Goal: Task Accomplishment & Management: Manage account settings

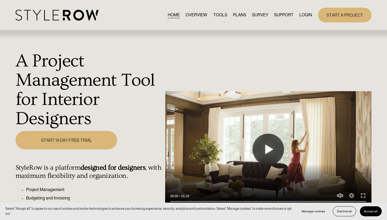
click at [306, 13] on link "LOGIN" at bounding box center [305, 14] width 13 height 7
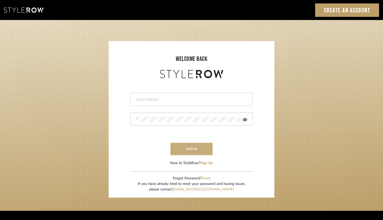
type input "[PERSON_NAME][EMAIL_ADDRESS][DOMAIN_NAME]"
click at [196, 146] on button "sign in" at bounding box center [192, 149] width 42 height 12
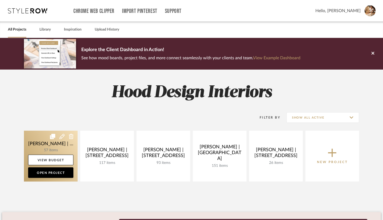
click at [57, 150] on link at bounding box center [51, 156] width 54 height 51
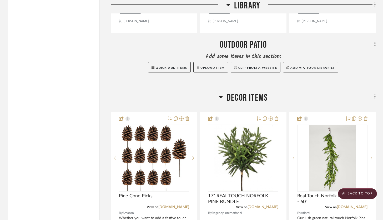
scroll to position [3914, 0]
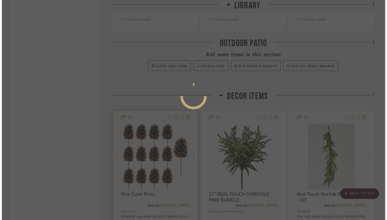
scroll to position [0, 0]
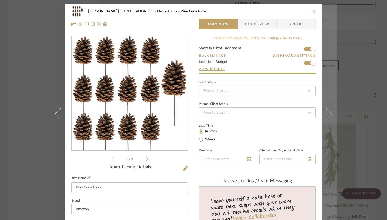
click at [327, 113] on icon at bounding box center [326, 113] width 13 height 13
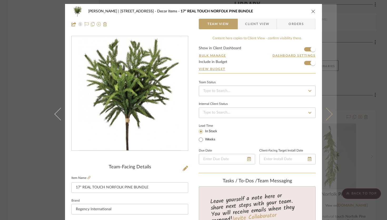
click at [327, 114] on icon at bounding box center [326, 113] width 13 height 13
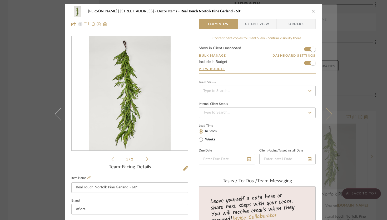
click at [325, 112] on icon at bounding box center [326, 113] width 13 height 13
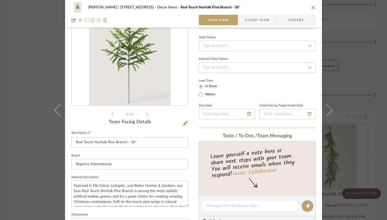
scroll to position [18, 0]
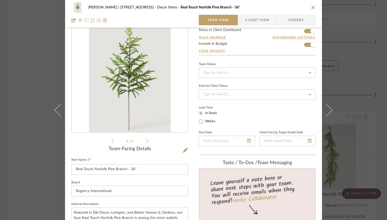
click at [312, 7] on icon "close" at bounding box center [313, 7] width 4 height 4
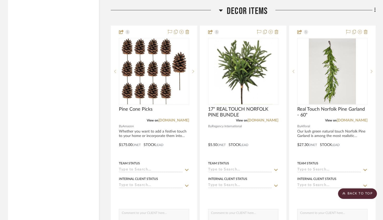
scroll to position [3944, 0]
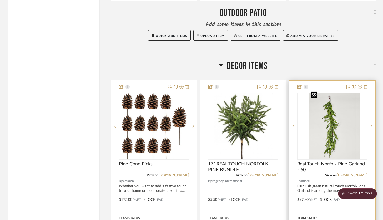
click at [334, 121] on div at bounding box center [333, 126] width 70 height 67
click at [330, 128] on img "0" at bounding box center [332, 126] width 47 height 66
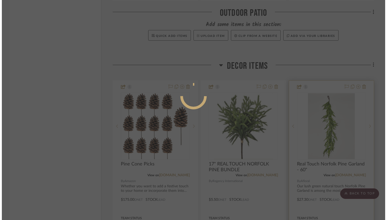
scroll to position [0, 0]
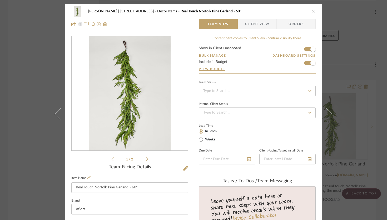
click at [311, 11] on icon "close" at bounding box center [313, 11] width 4 height 4
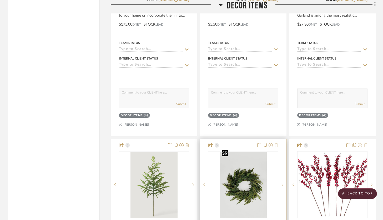
scroll to position [4122, 0]
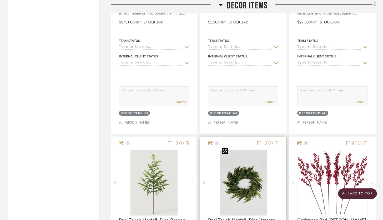
click at [248, 186] on img "0" at bounding box center [243, 183] width 47 height 66
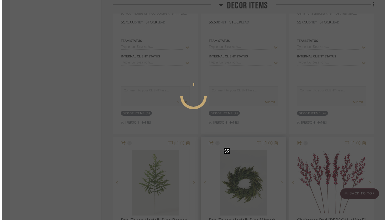
scroll to position [0, 0]
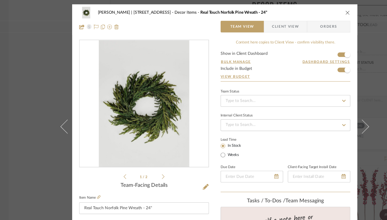
click at [313, 12] on icon "close" at bounding box center [313, 11] width 4 height 4
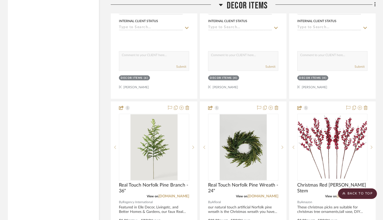
scroll to position [4198, 0]
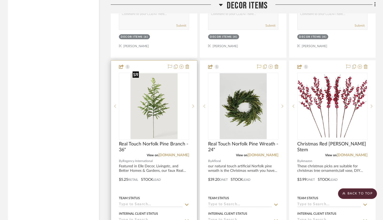
click at [159, 93] on img "0" at bounding box center [154, 106] width 47 height 66
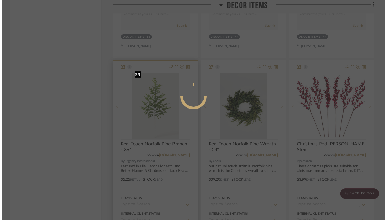
scroll to position [0, 0]
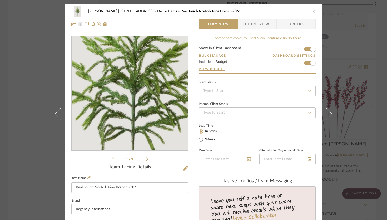
click at [126, 97] on img "0" at bounding box center [130, 93] width 82 height 114
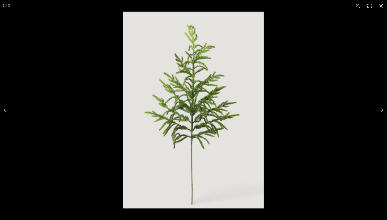
click at [382, 7] on button at bounding box center [382, 6] width 12 height 12
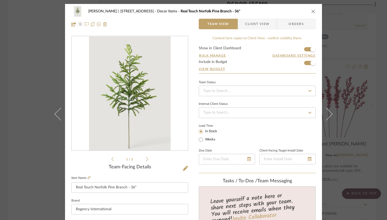
click at [311, 13] on icon "close" at bounding box center [313, 11] width 4 height 4
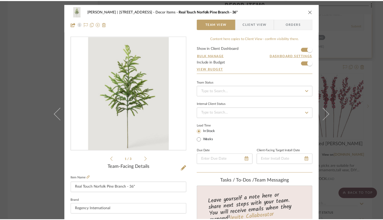
scroll to position [4198, 0]
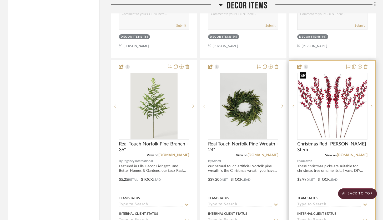
click at [0, 0] on img at bounding box center [0, 0] width 0 height 0
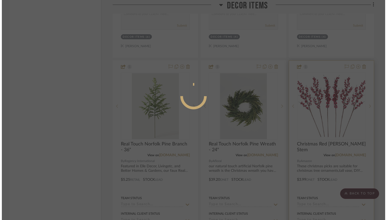
scroll to position [0, 0]
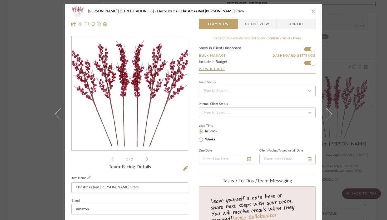
click at [314, 11] on div "Danielle Hirschovits | 349 Boot Hill Ln Decor Items Christmas Red Berry Stem Te…" at bounding box center [193, 18] width 257 height 28
click at [313, 11] on icon "close" at bounding box center [313, 11] width 4 height 4
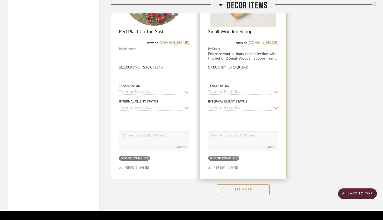
scroll to position [4547, 0]
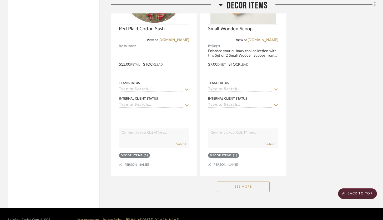
click at [248, 182] on button "See More" at bounding box center [243, 186] width 53 height 11
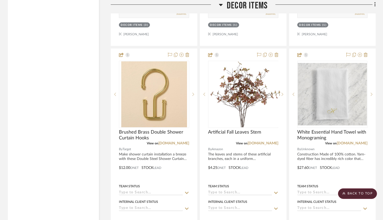
scroll to position [4677, 0]
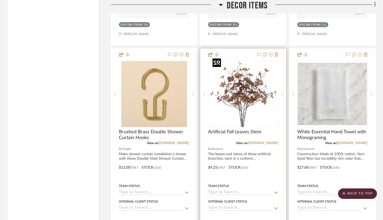
click at [246, 95] on img "0" at bounding box center [244, 94] width 66 height 66
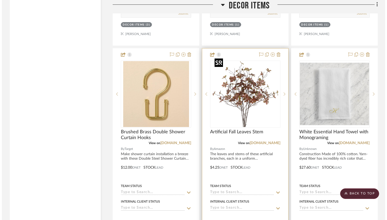
scroll to position [0, 0]
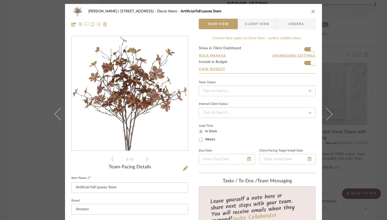
click at [311, 11] on icon "close" at bounding box center [313, 11] width 4 height 4
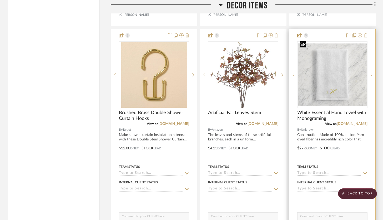
scroll to position [4696, 0]
click at [339, 88] on img "0" at bounding box center [332, 75] width 69 height 62
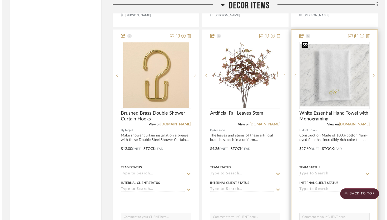
scroll to position [0, 0]
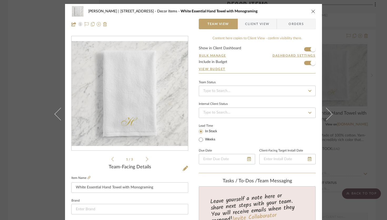
click at [311, 9] on button "close" at bounding box center [313, 11] width 5 height 5
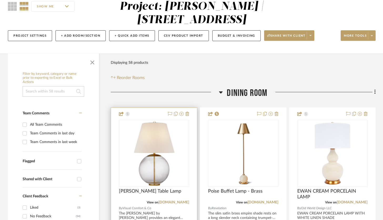
scroll to position [51, 0]
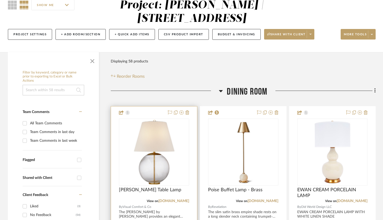
click at [150, 110] on div at bounding box center [154, 221] width 86 height 230
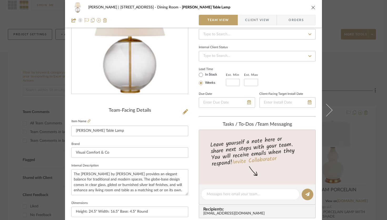
scroll to position [64, 0]
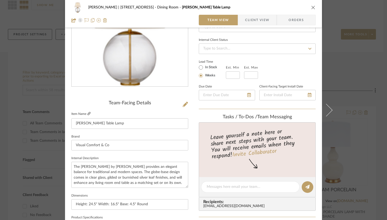
click at [88, 114] on icon at bounding box center [88, 113] width 3 height 3
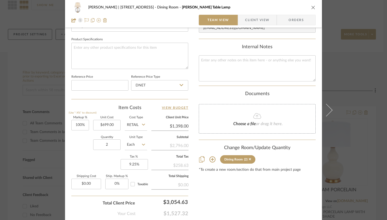
scroll to position [257, 0]
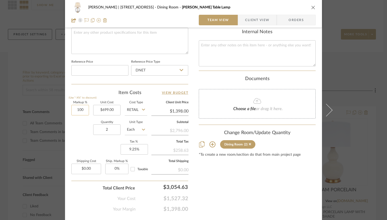
click at [80, 108] on input "100" at bounding box center [80, 110] width 18 height 11
type input "0%"
type input "699.00"
type input "$699.00"
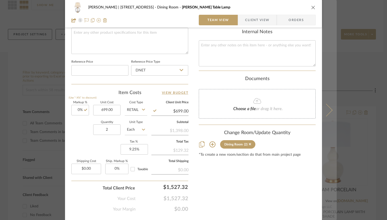
type input "$699.00"
click at [329, 107] on button at bounding box center [329, 110] width 15 height 220
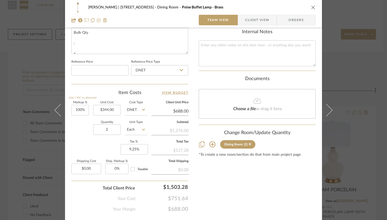
click at [311, 8] on icon "close" at bounding box center [313, 7] width 4 height 4
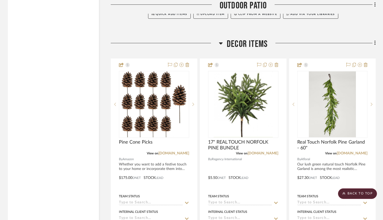
scroll to position [3969, 0]
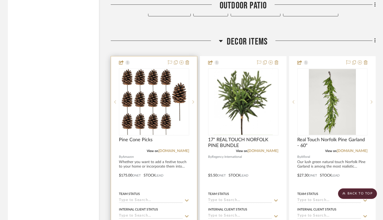
click at [150, 60] on div at bounding box center [154, 171] width 86 height 230
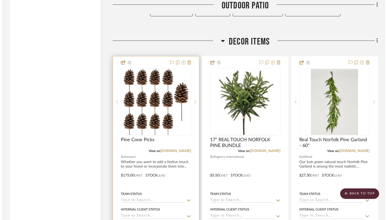
scroll to position [0, 0]
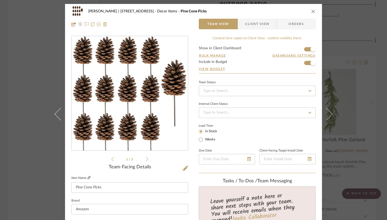
click at [87, 178] on icon at bounding box center [88, 177] width 3 height 3
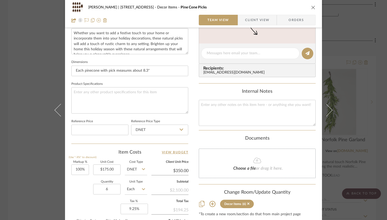
scroll to position [198, 0]
type input "175.00"
click at [106, 166] on input "175.00" at bounding box center [106, 169] width 27 height 11
type input "1"
type input "20.00"
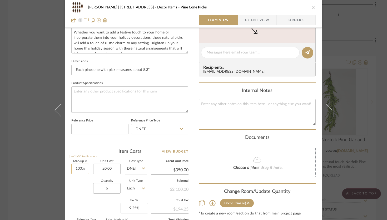
type input "100"
type input "$20.00"
click at [78, 165] on input "100" at bounding box center [80, 169] width 18 height 11
type input "$40.00"
type input "50%"
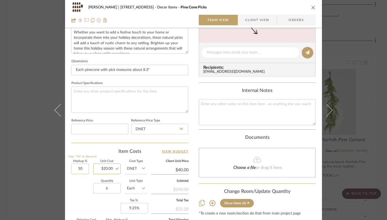
type input "20.00"
type input "$30.00"
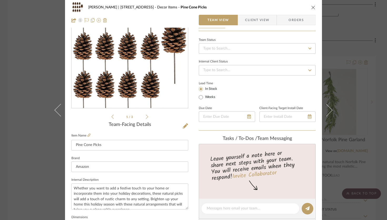
scroll to position [0, 0]
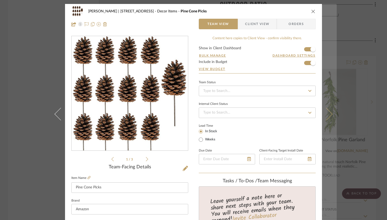
type input "$20.00"
click at [329, 116] on button at bounding box center [329, 114] width 15 height 220
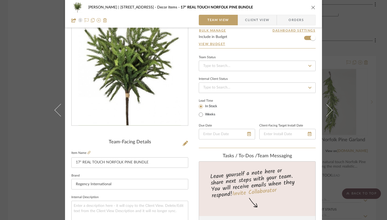
scroll to position [26, 0]
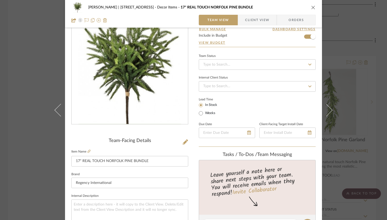
click at [311, 6] on icon "close" at bounding box center [313, 7] width 4 height 4
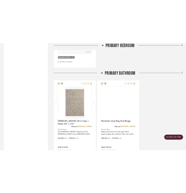
scroll to position [3069, 0]
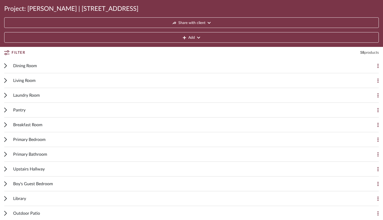
scroll to position [55, 0]
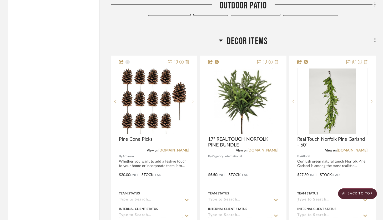
scroll to position [3975, 0]
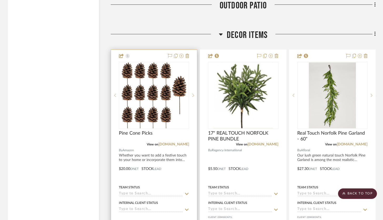
click at [187, 177] on div at bounding box center [154, 165] width 86 height 230
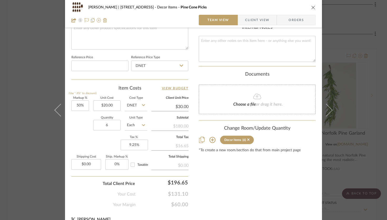
scroll to position [262, 0]
drag, startPoint x: 113, startPoint y: 106, endPoint x: 96, endPoint y: 106, distance: 17.7
click at [96, 106] on input "20.00" at bounding box center [106, 105] width 27 height 11
type input "1.5"
type input "50"
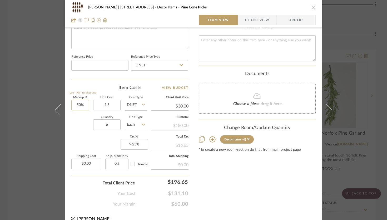
type input "$1.50"
click at [76, 103] on input "50" at bounding box center [80, 105] width 18 height 11
type input "1"
type input "$2.25"
type input "100%"
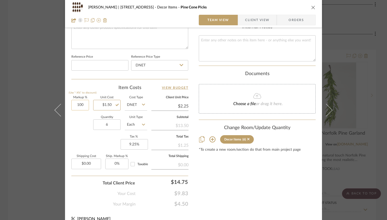
type input "1.50"
type input "$3.00"
type input "$1.50"
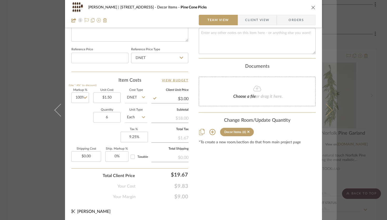
click at [324, 109] on icon at bounding box center [326, 109] width 13 height 13
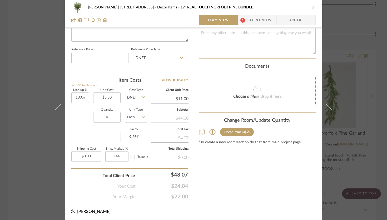
click at [313, 8] on icon "close" at bounding box center [313, 7] width 4 height 4
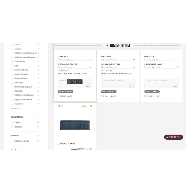
scroll to position [0, 0]
